Goal: Entertainment & Leisure: Browse casually

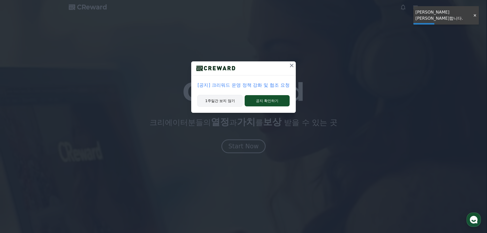
click at [215, 104] on button "1주일간 보지 않기" at bounding box center [220, 101] width 45 height 12
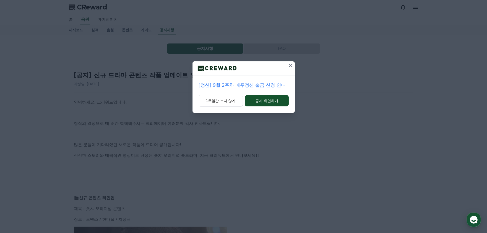
click at [290, 69] on button at bounding box center [291, 65] width 8 height 8
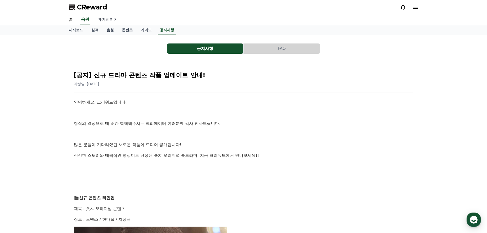
click at [106, 18] on link "마이페이지" at bounding box center [107, 19] width 29 height 11
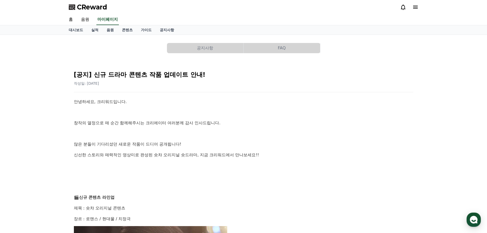
select select "**********"
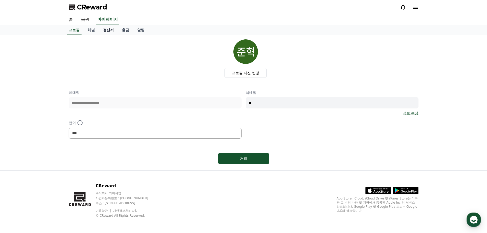
click at [105, 27] on link "정산서" at bounding box center [108, 30] width 19 height 10
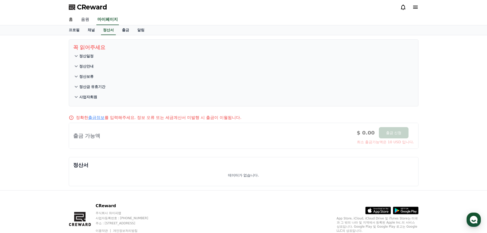
click at [88, 18] on link "음원" at bounding box center [85, 19] width 16 height 11
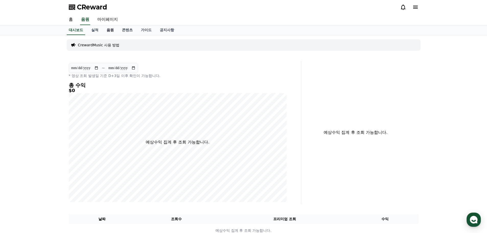
click at [110, 29] on link "음원" at bounding box center [110, 30] width 15 height 10
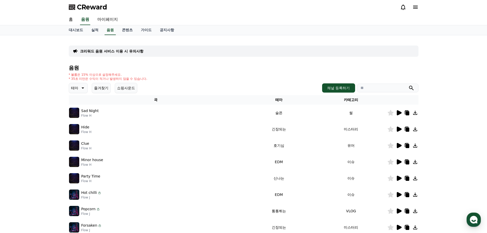
click at [83, 90] on icon at bounding box center [82, 88] width 6 height 6
click at [76, 114] on button "어두운" at bounding box center [77, 115] width 15 height 11
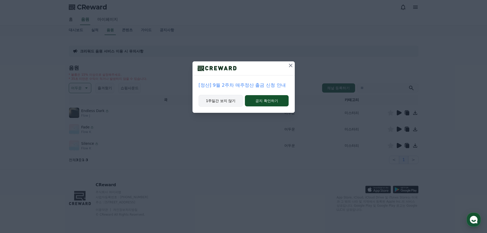
click at [226, 101] on button "1주일간 보지 않기" at bounding box center [221, 101] width 45 height 12
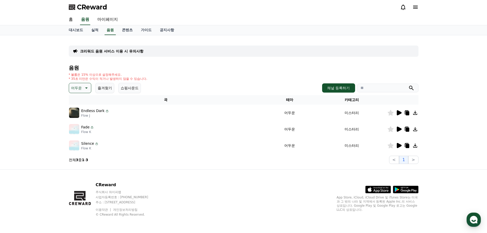
click at [402, 111] on div at bounding box center [403, 113] width 31 height 6
click at [400, 113] on icon at bounding box center [399, 112] width 5 height 5
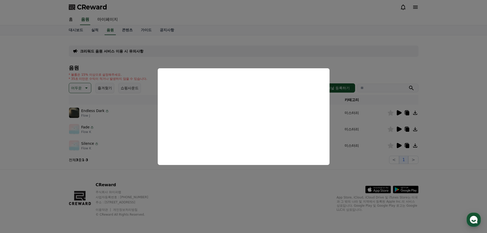
click at [365, 142] on button "close modal" at bounding box center [243, 116] width 487 height 233
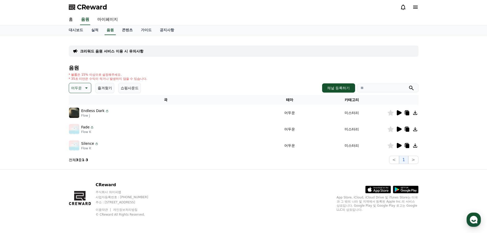
click at [81, 89] on p "어두운" at bounding box center [76, 87] width 11 height 7
click at [80, 110] on button "슬픈" at bounding box center [75, 108] width 11 height 11
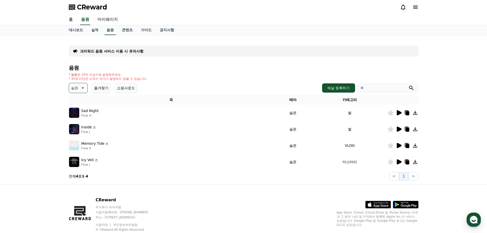
click at [400, 113] on icon at bounding box center [399, 112] width 5 height 5
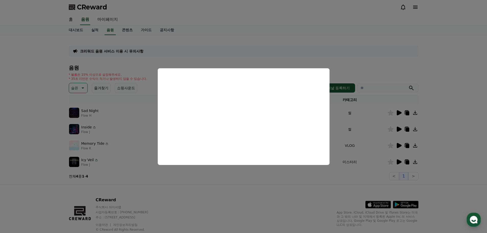
click at [357, 150] on button "close modal" at bounding box center [243, 116] width 487 height 233
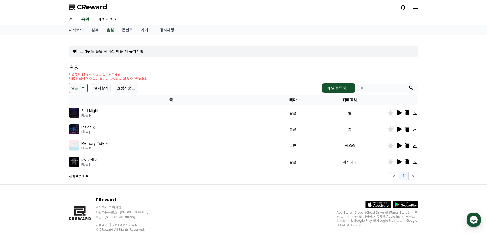
click at [399, 129] on icon at bounding box center [399, 129] width 5 height 5
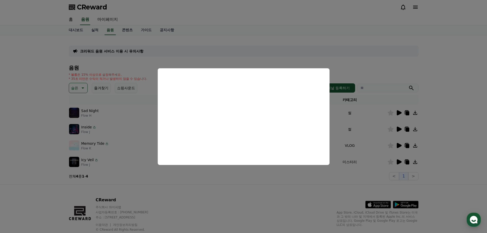
click at [380, 166] on button "close modal" at bounding box center [243, 116] width 487 height 233
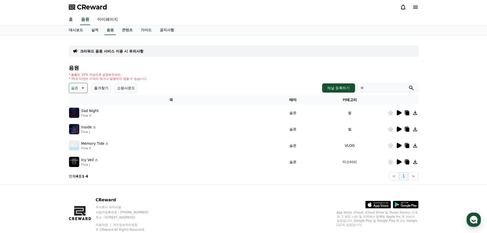
click at [93, 111] on p "Sad Night" at bounding box center [89, 110] width 17 height 5
click at [398, 114] on icon at bounding box center [399, 112] width 5 height 5
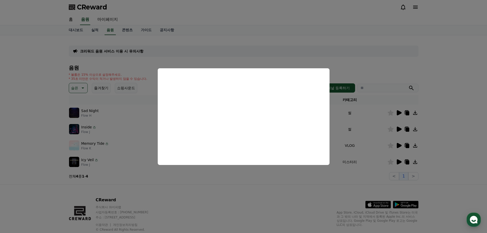
click at [362, 124] on button "close modal" at bounding box center [243, 116] width 487 height 233
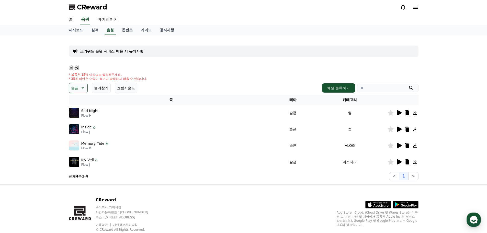
click at [417, 9] on icon at bounding box center [416, 7] width 6 height 6
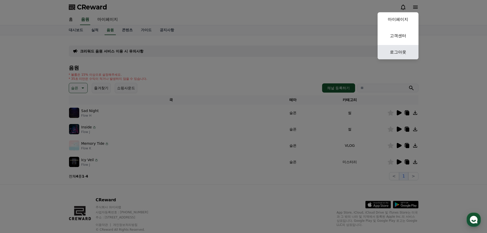
click at [402, 50] on link "로그아웃" at bounding box center [398, 52] width 41 height 14
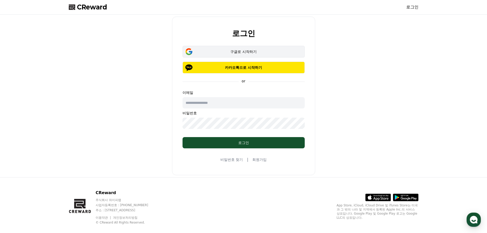
click at [254, 54] on div "구글로 시작하기" at bounding box center [243, 51] width 107 height 5
